Goal: Navigation & Orientation: Find specific page/section

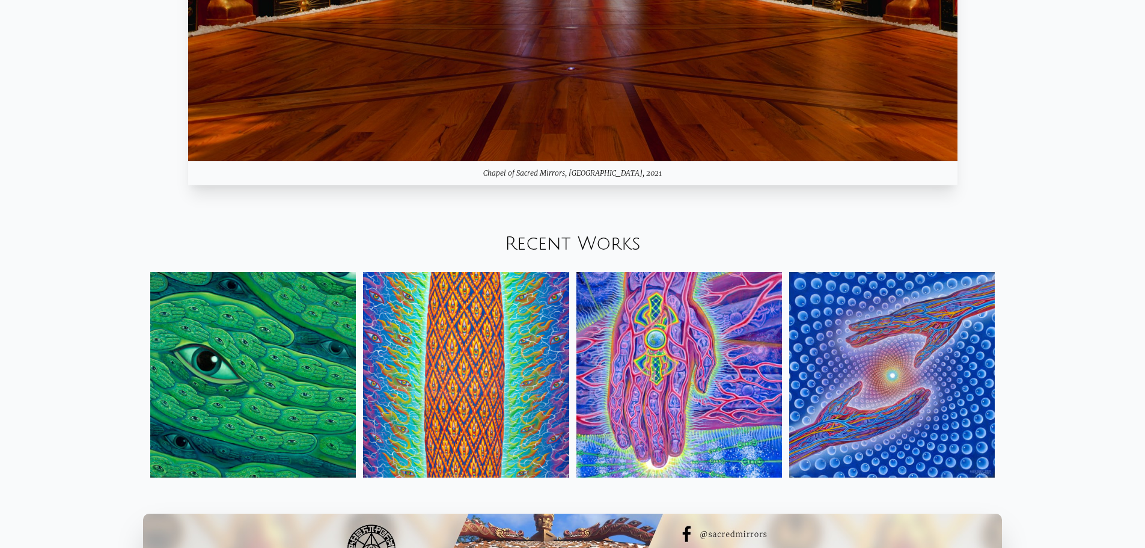
scroll to position [1503, 0]
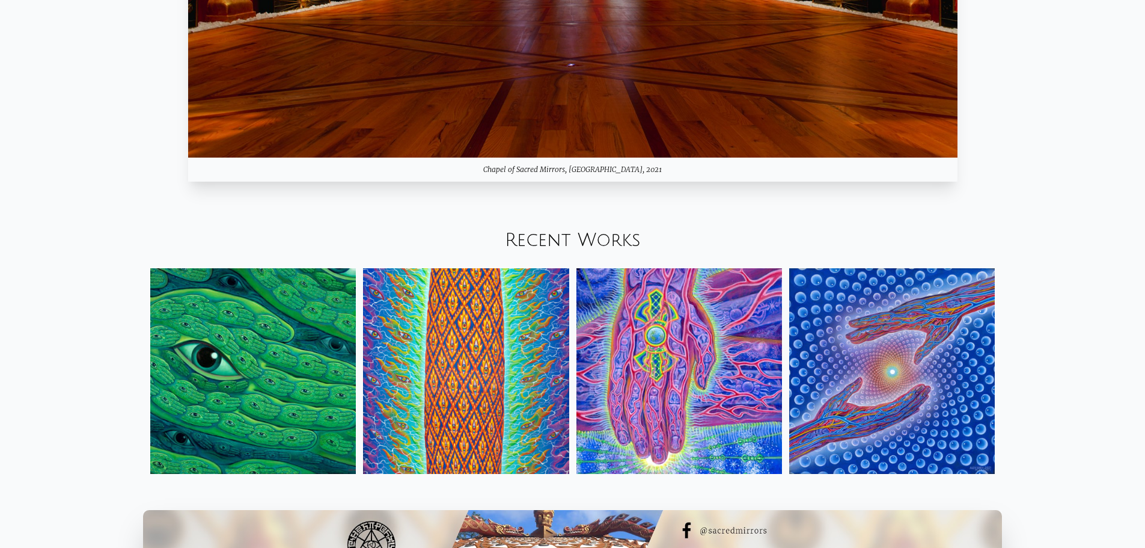
click at [574, 234] on link "Recent Works" at bounding box center [573, 240] width 136 height 20
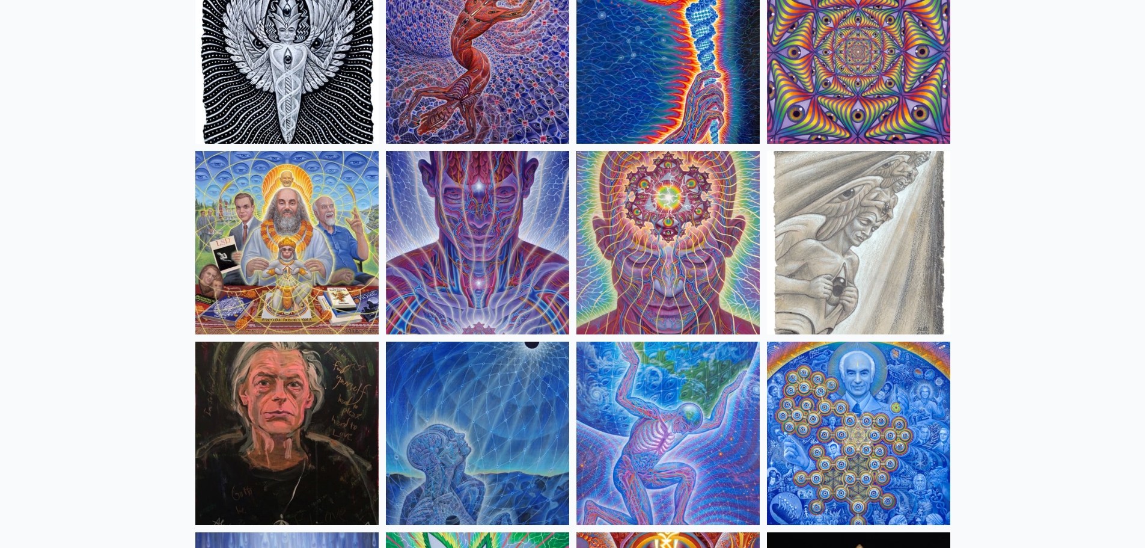
scroll to position [1323, 0]
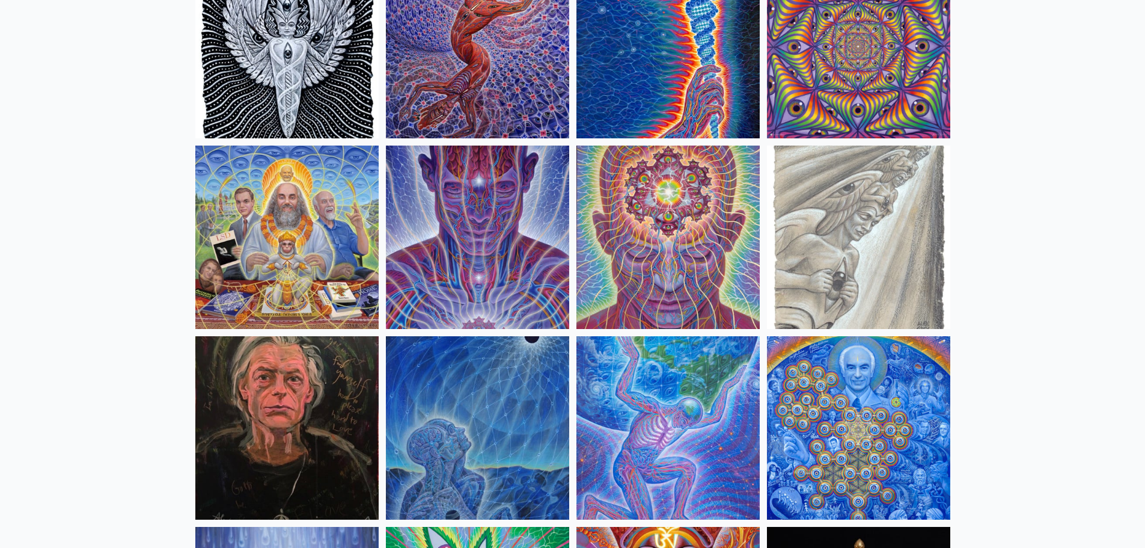
click at [456, 445] on img at bounding box center [477, 427] width 183 height 183
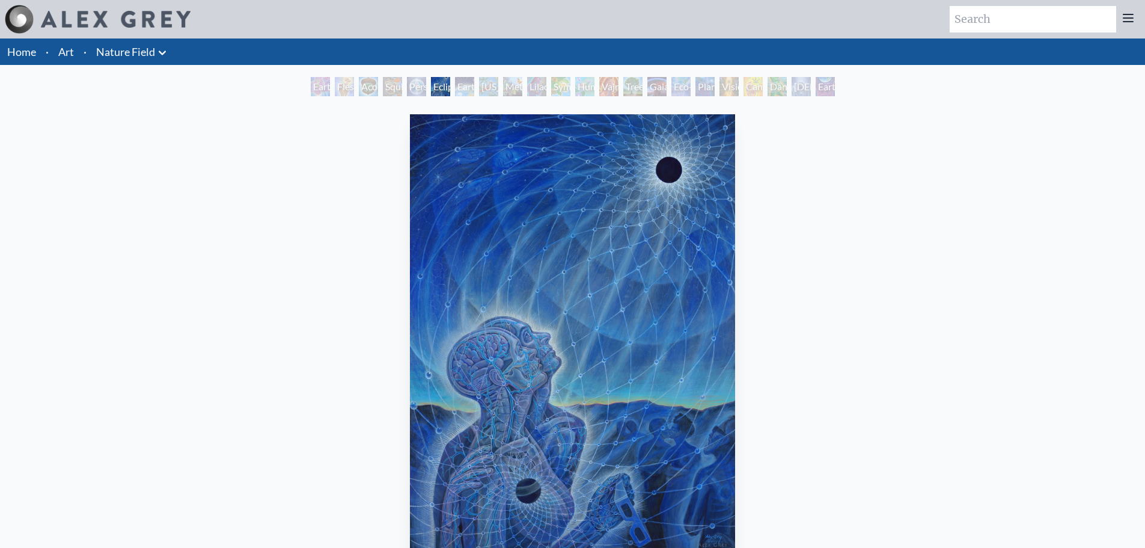
click at [67, 54] on link "Art" at bounding box center [66, 51] width 16 height 17
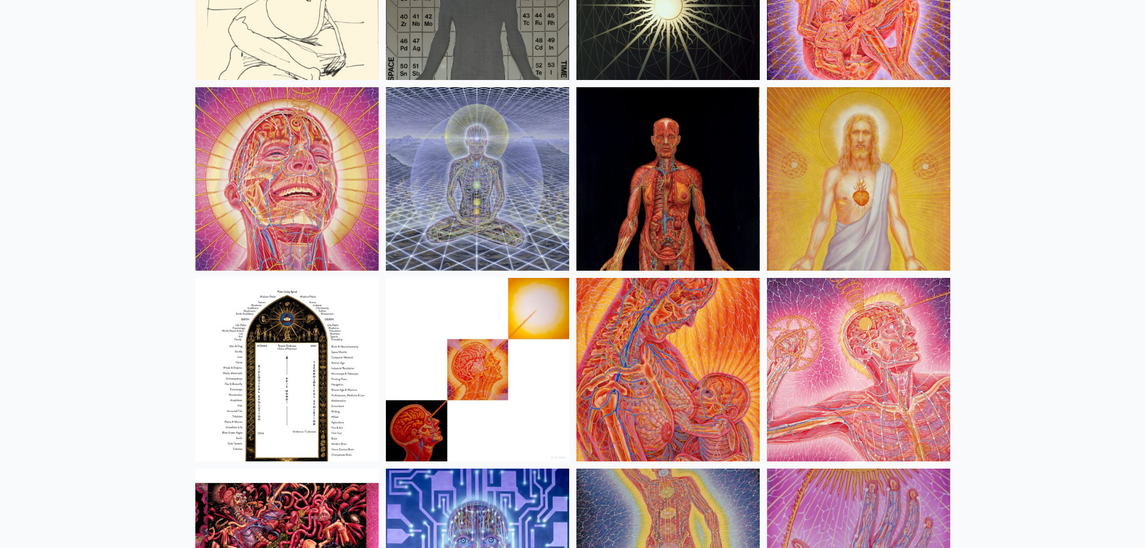
scroll to position [13167, 0]
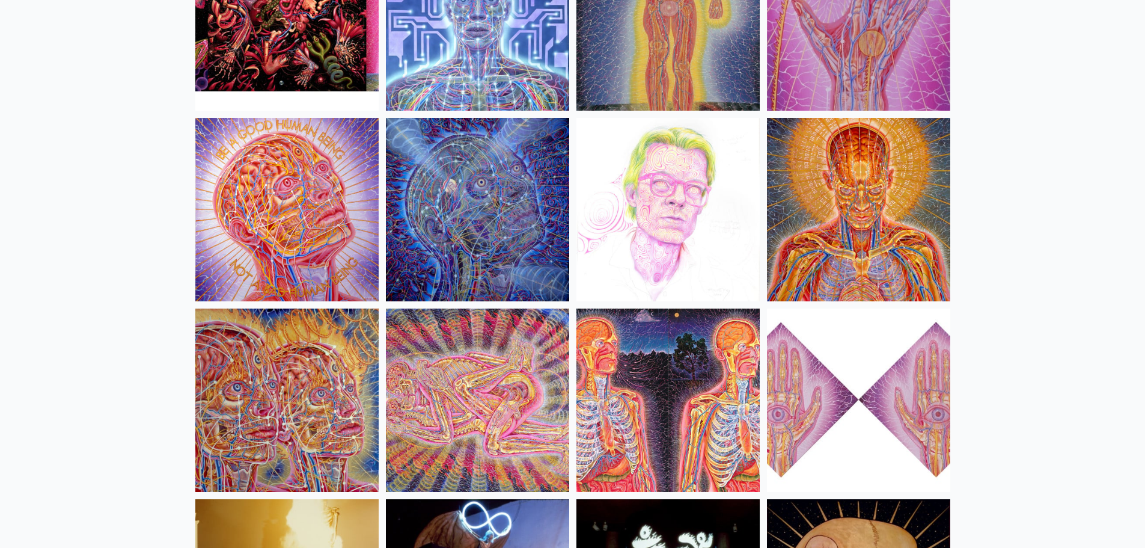
click at [499, 397] on img at bounding box center [477, 399] width 183 height 183
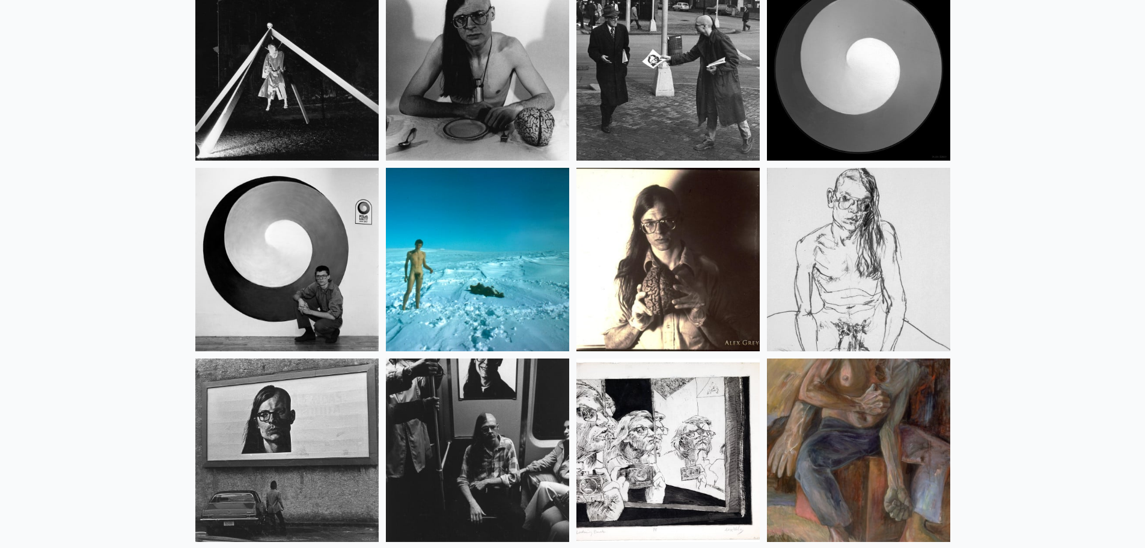
scroll to position [14923, 0]
